Goal: Find specific page/section: Find specific page/section

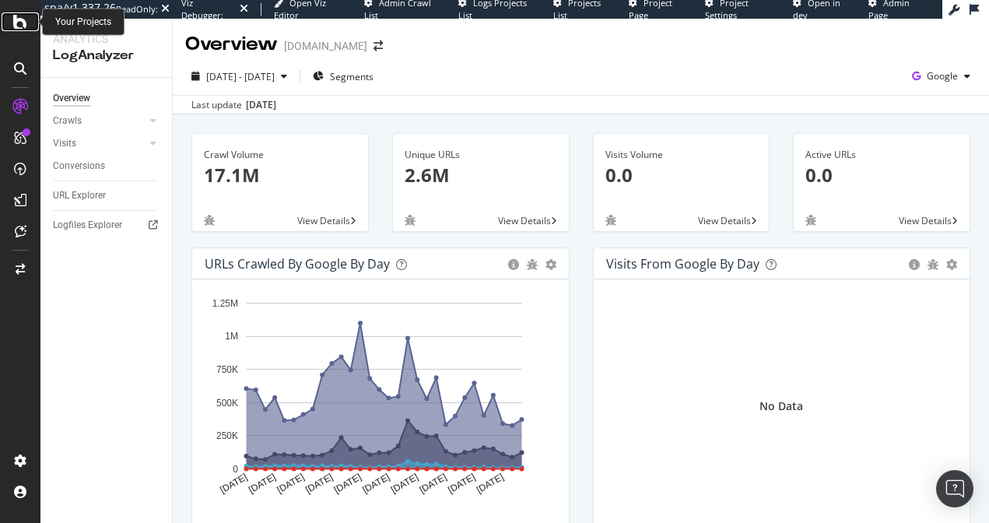
click at [30, 23] on div at bounding box center [20, 21] width 37 height 19
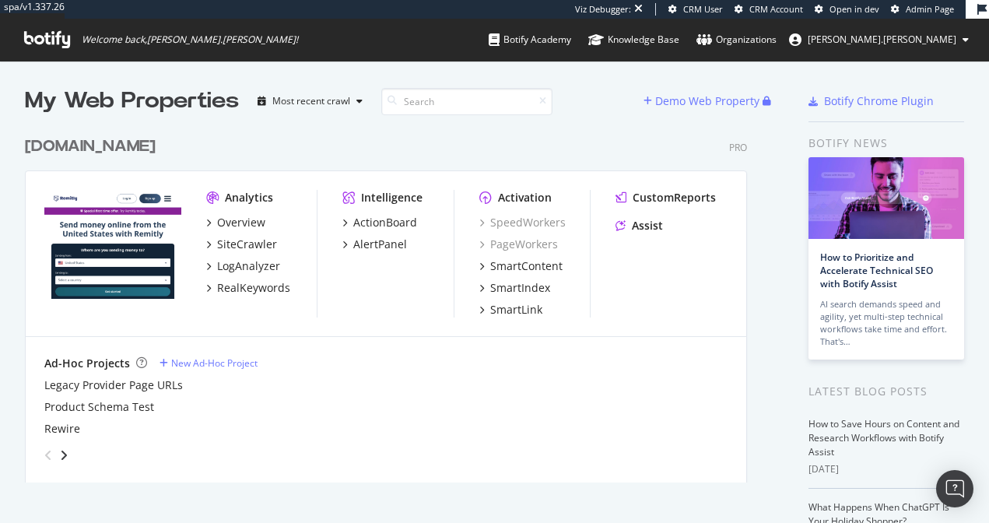
scroll to position [12, 12]
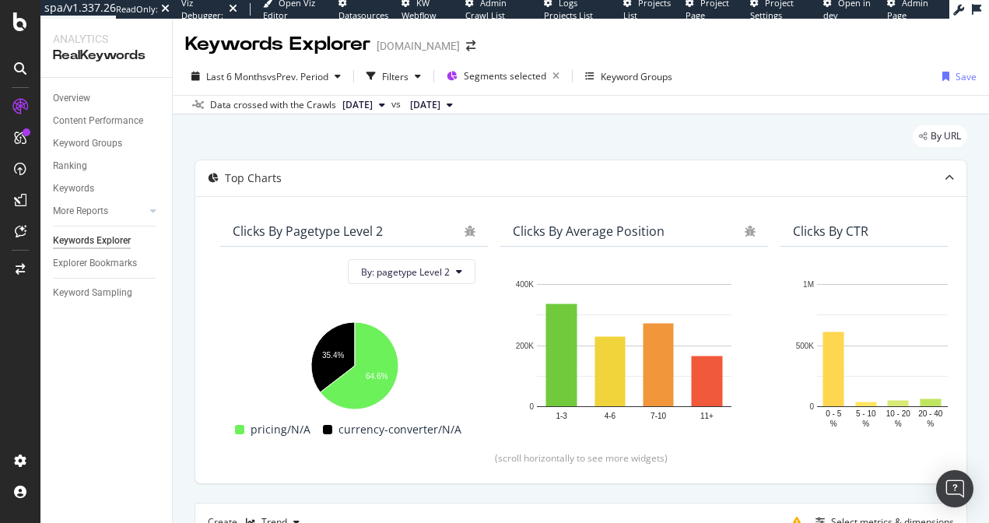
scroll to position [380, 0]
